Goal: Task Accomplishment & Management: Manage account settings

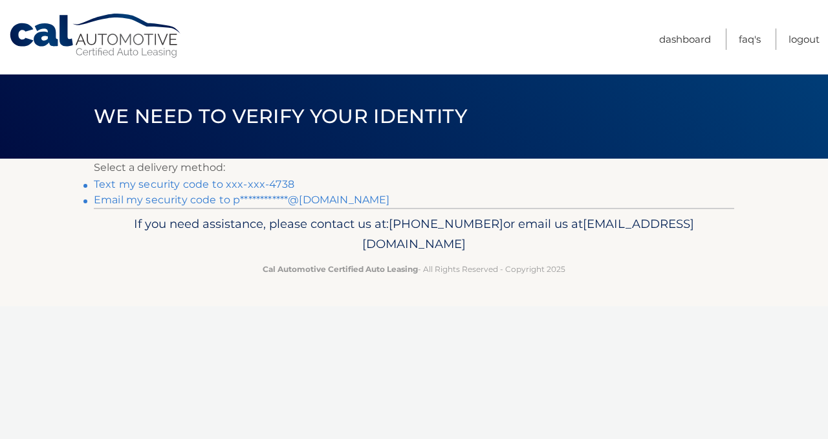
click at [267, 184] on link "Text my security code to xxx-xxx-4738" at bounding box center [194, 184] width 201 height 12
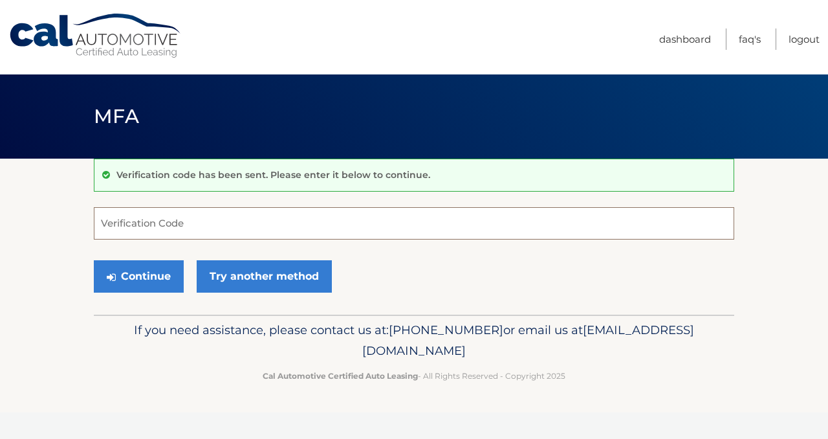
click at [247, 226] on input "Verification Code" at bounding box center [414, 223] width 641 height 32
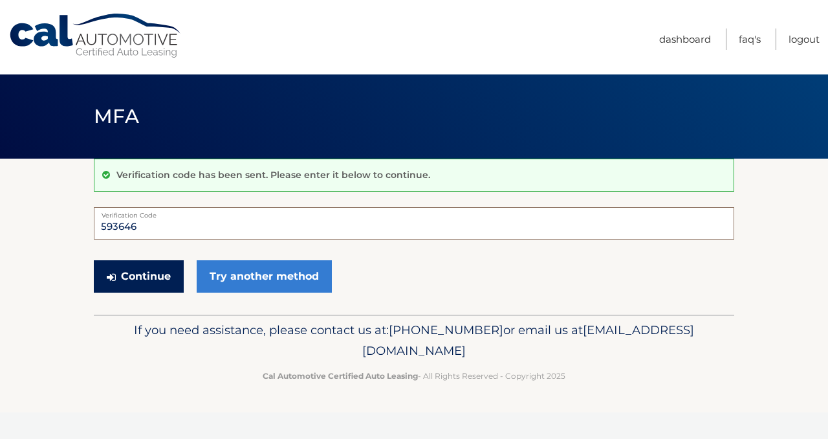
type input "593646"
click at [162, 283] on button "Continue" at bounding box center [139, 276] width 90 height 32
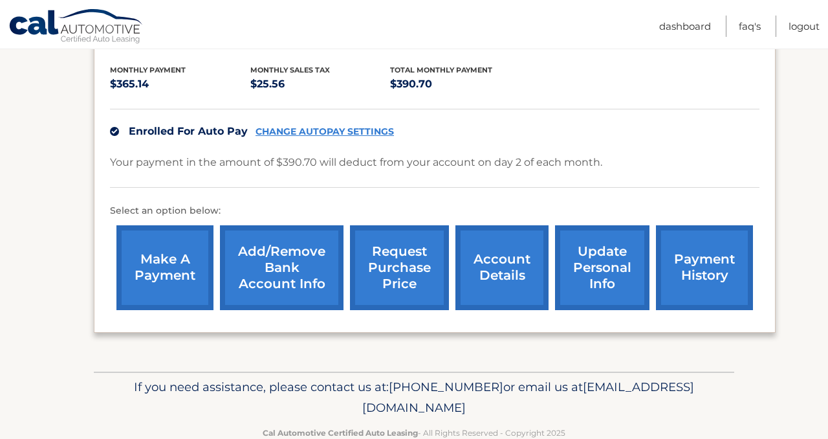
scroll to position [244, 0]
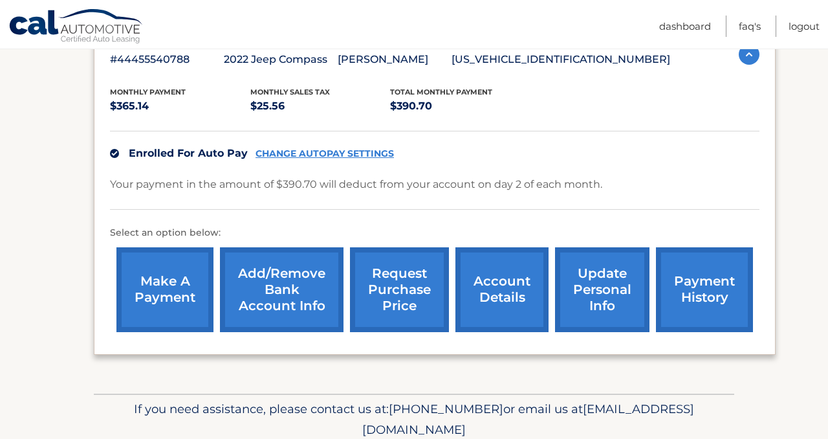
click at [399, 296] on link "request purchase price" at bounding box center [399, 289] width 99 height 85
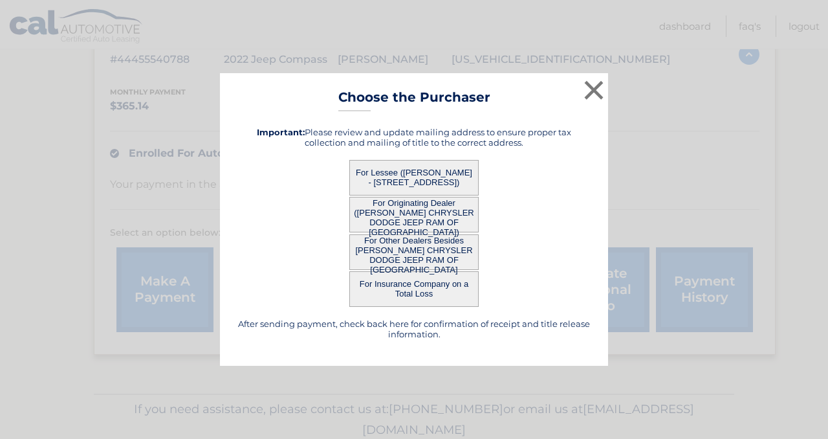
click at [423, 172] on button "For Lessee ([PERSON_NAME] - [STREET_ADDRESS])" at bounding box center [413, 178] width 129 height 36
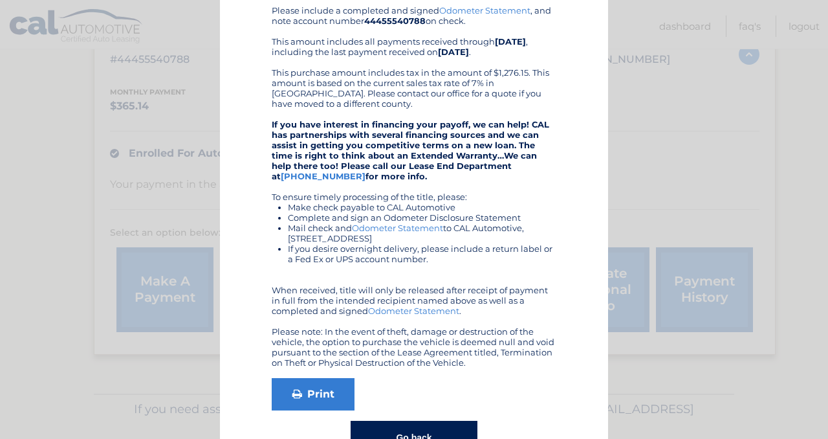
scroll to position [0, 0]
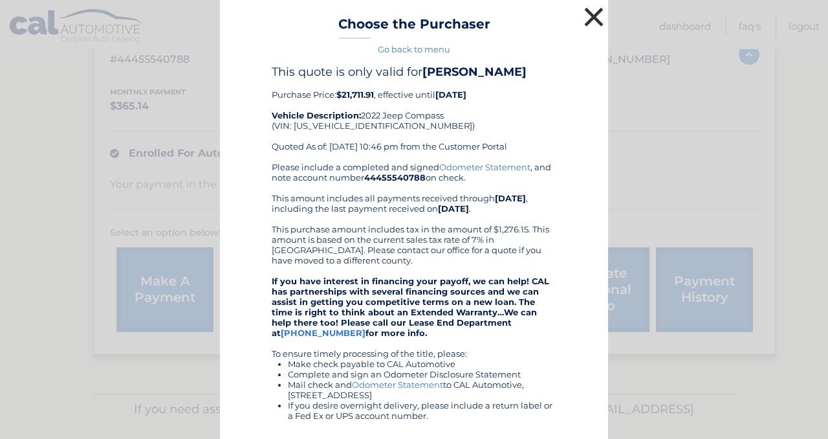
click at [593, 19] on button "×" at bounding box center [594, 17] width 26 height 26
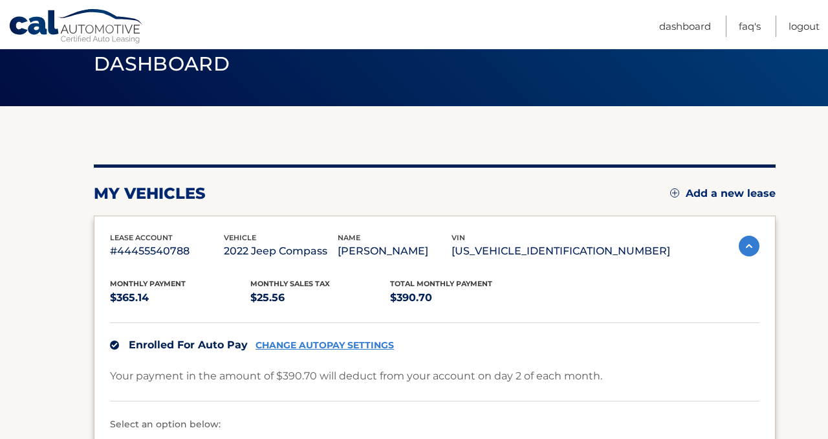
scroll to position [55, 0]
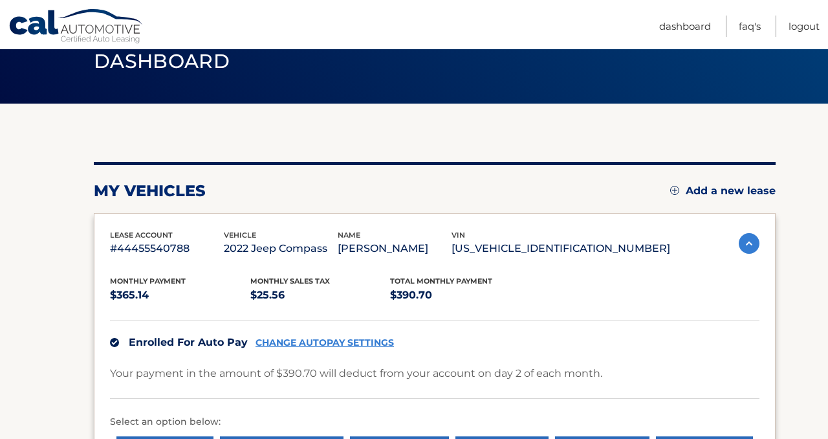
click at [283, 252] on p "2022 Jeep Compass" at bounding box center [281, 248] width 114 height 18
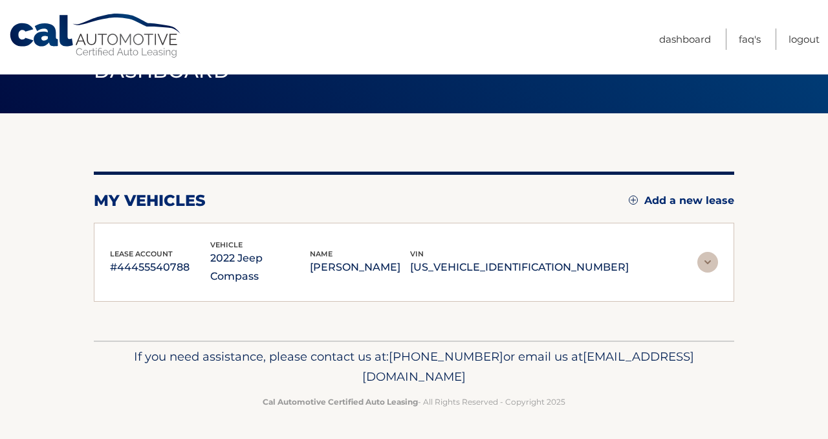
scroll to position [27, 0]
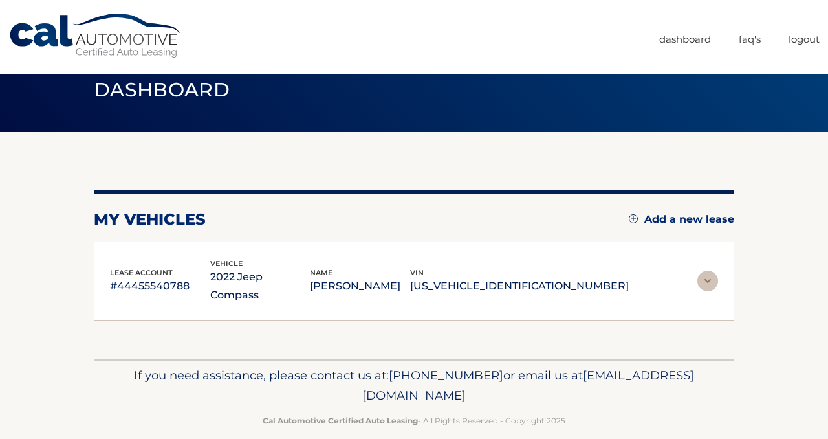
click at [255, 282] on p "2022 Jeep Compass" at bounding box center [260, 286] width 100 height 36
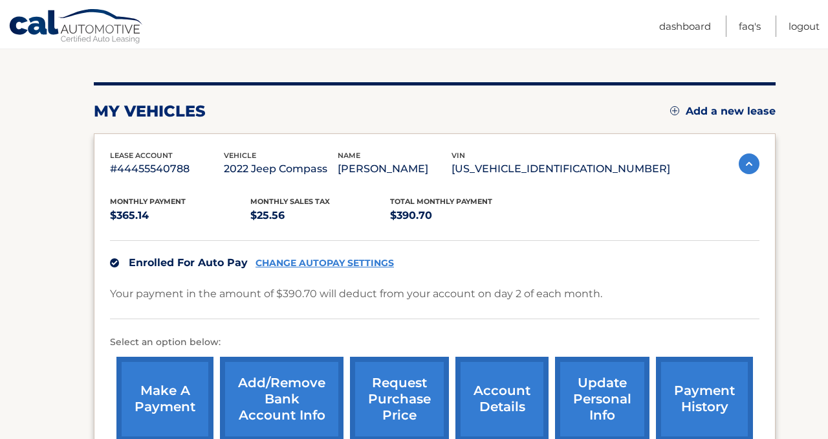
scroll to position [107, 0]
